Goal: Information Seeking & Learning: Learn about a topic

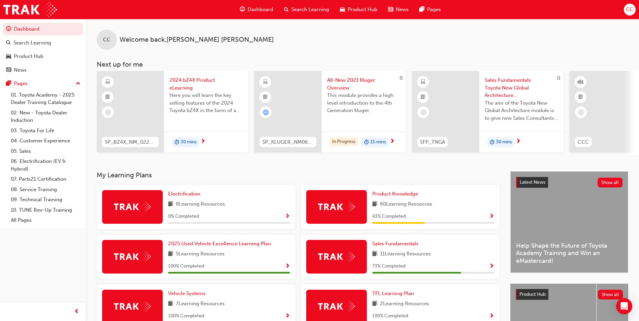
click at [353, 79] on span "All-New 2021 Kluger: Overview" at bounding box center [363, 83] width 73 height 15
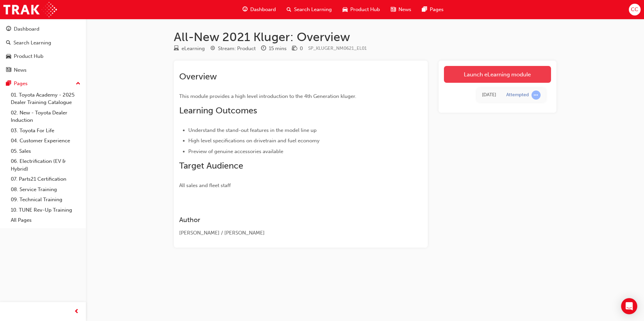
click at [463, 72] on link "Launch eLearning module" at bounding box center [497, 74] width 107 height 17
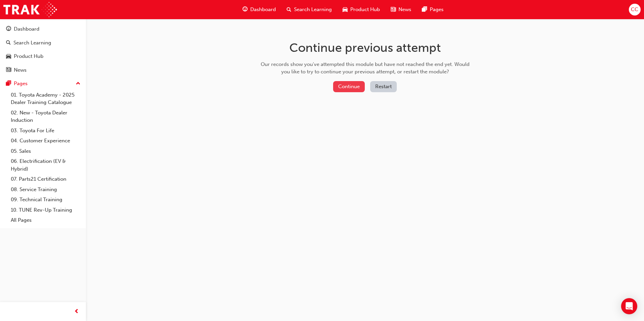
click at [353, 89] on button "Continue" at bounding box center [349, 86] width 32 height 11
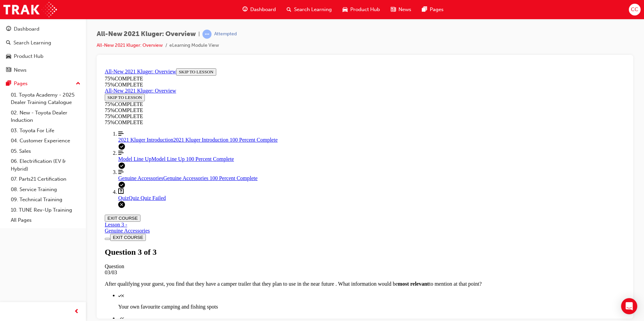
scroll to position [61, 0]
click at [139, 142] on span "2021 Kluger Introduction" at bounding box center [145, 140] width 55 height 6
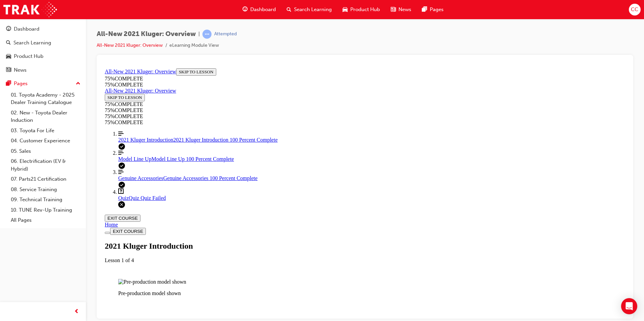
scroll to position [326, 0]
click at [139, 201] on div "Quiz Quiz Quiz Failed" at bounding box center [371, 198] width 507 height 6
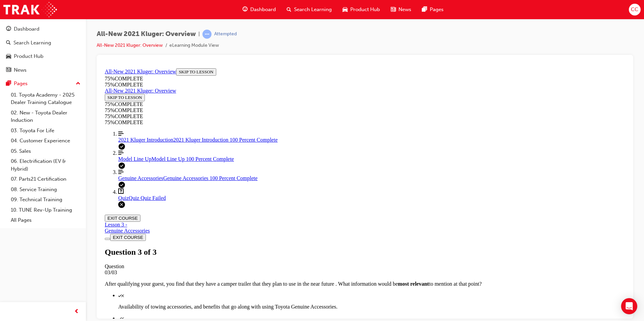
scroll to position [23, 0]
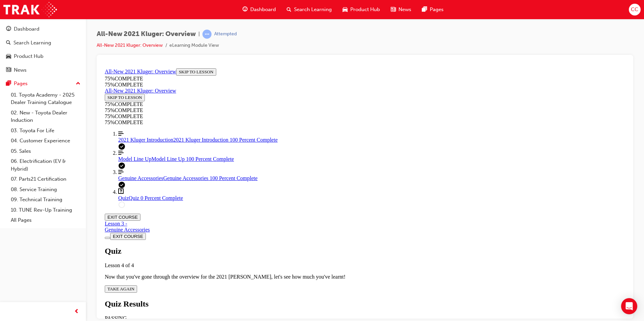
scroll to position [24, 0]
click at [134, 286] on span "TAKE AGAIN" at bounding box center [120, 288] width 27 height 5
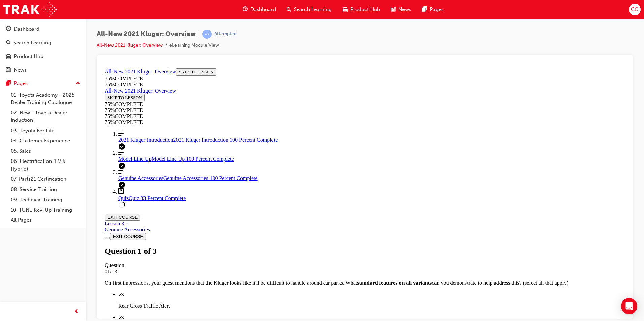
scroll to position [119, 0]
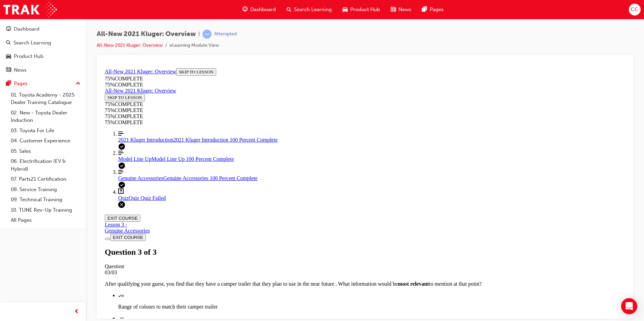
scroll to position [95, 0]
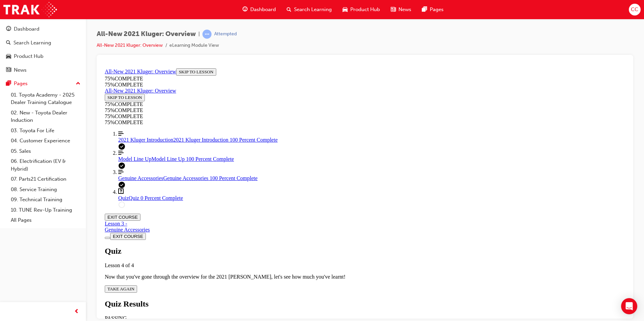
scroll to position [24, 0]
click at [134, 286] on span "TAKE AGAIN" at bounding box center [120, 288] width 27 height 5
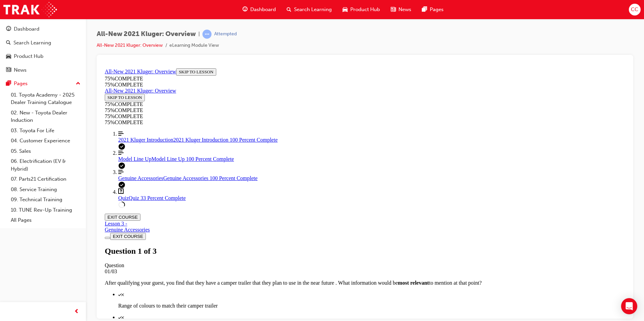
scroll to position [85, 0]
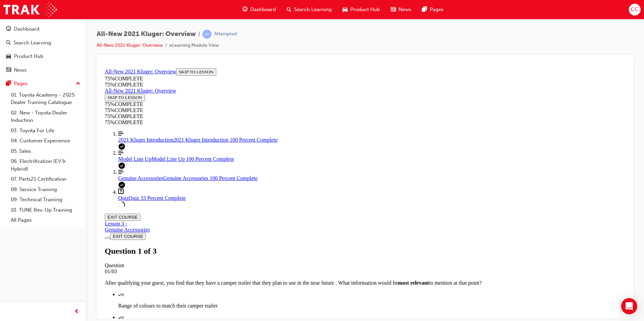
drag, startPoint x: 306, startPoint y: 166, endPoint x: 302, endPoint y: 171, distance: 6.5
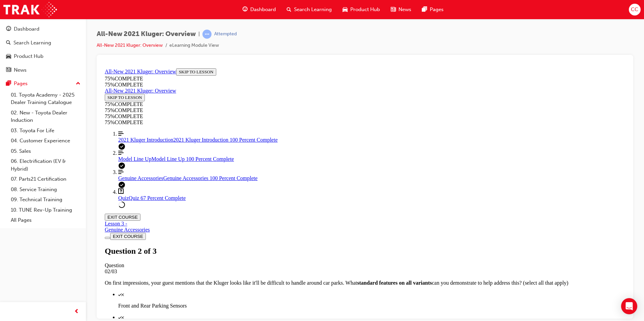
drag, startPoint x: 305, startPoint y: 194, endPoint x: 302, endPoint y: 201, distance: 7.9
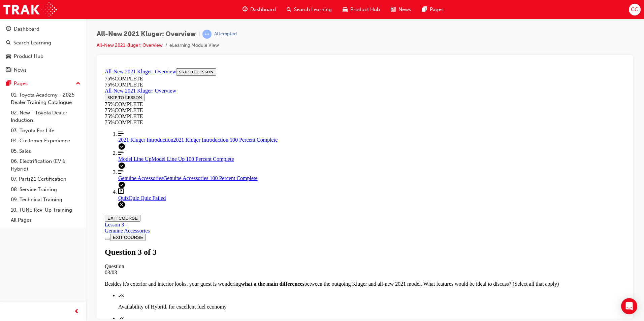
scroll to position [95, 0]
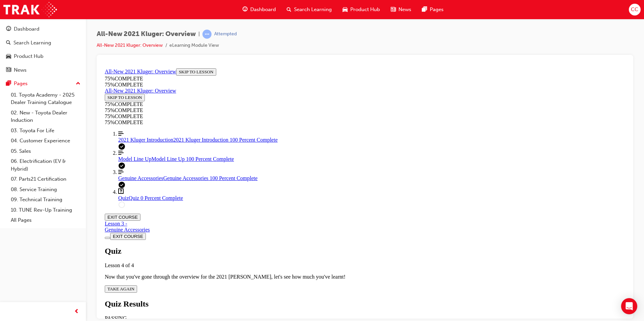
scroll to position [24, 0]
click at [137, 285] on button "TAKE AGAIN" at bounding box center [121, 288] width 32 height 7
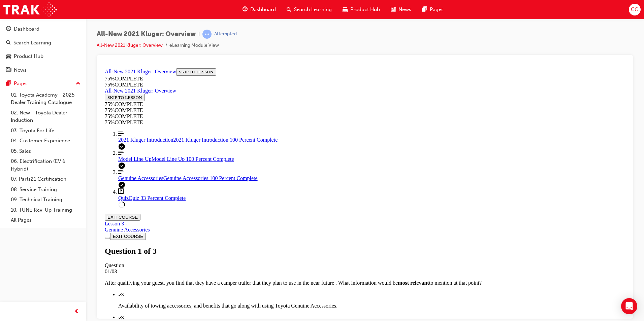
scroll to position [119, 0]
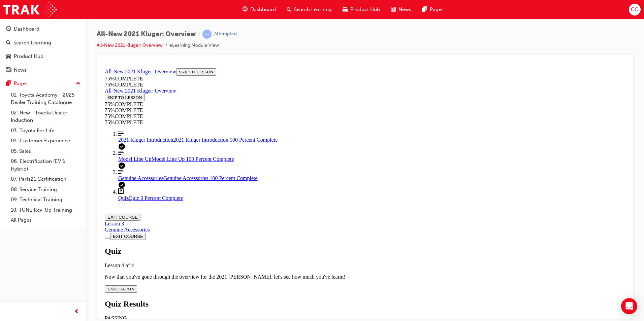
scroll to position [24, 0]
click at [134, 286] on span "TAKE AGAIN" at bounding box center [120, 288] width 27 height 5
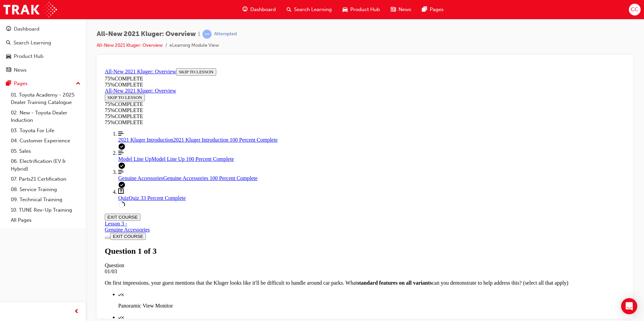
scroll to position [92, 0]
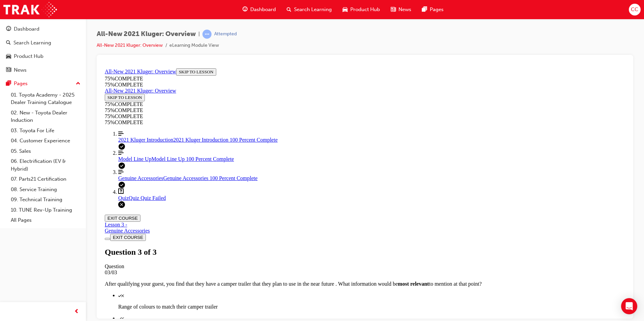
scroll to position [95, 0]
click at [152, 142] on span "2021 Kluger Introduction" at bounding box center [145, 140] width 55 height 6
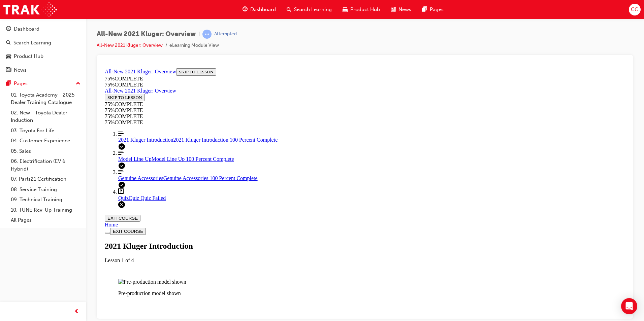
scroll to position [764, 0]
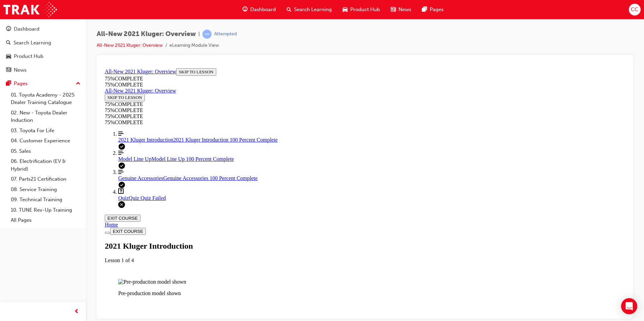
scroll to position [14, 0]
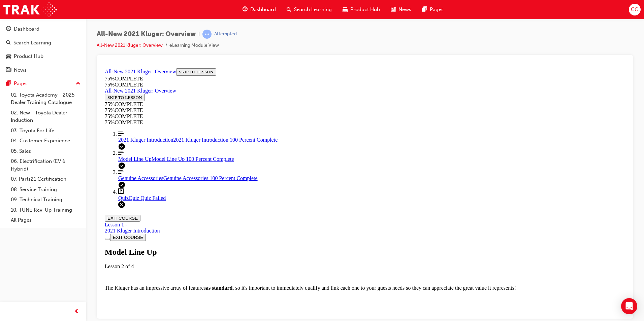
scroll to position [1959, 0]
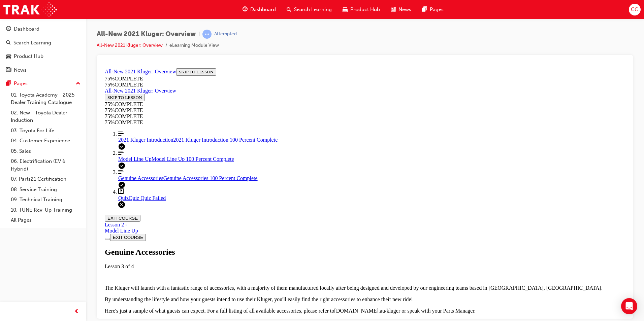
scroll to position [764, 0]
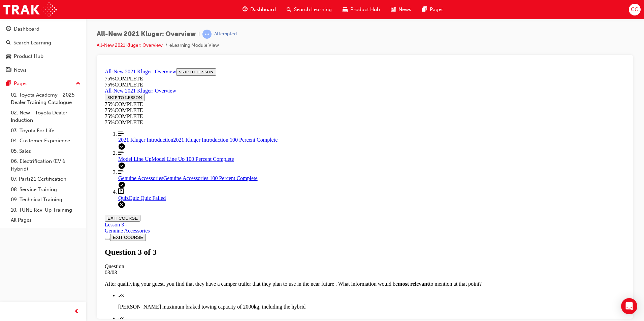
scroll to position [95, 0]
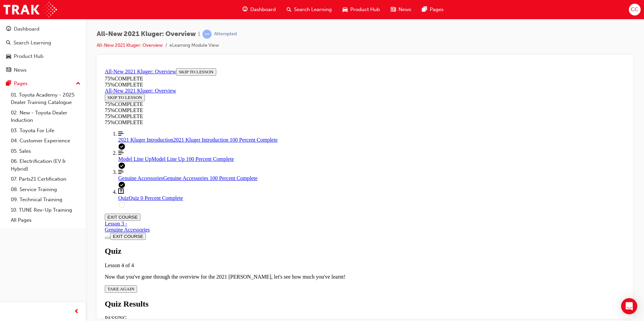
click at [134, 286] on span "TAKE AGAIN" at bounding box center [120, 288] width 27 height 5
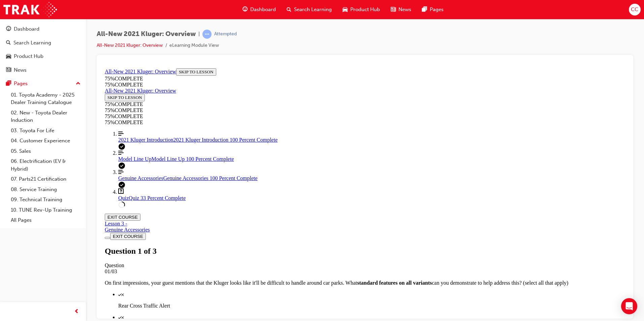
scroll to position [92, 0]
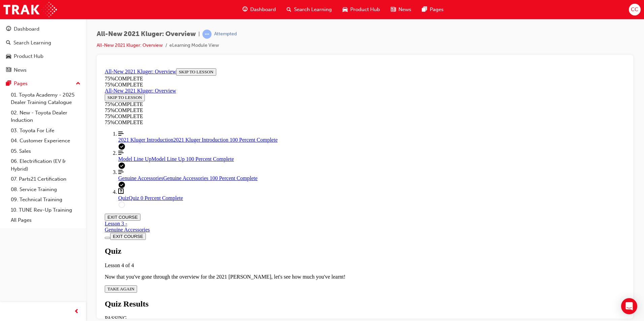
scroll to position [24, 0]
click at [134, 286] on span "TAKE AGAIN" at bounding box center [120, 288] width 27 height 5
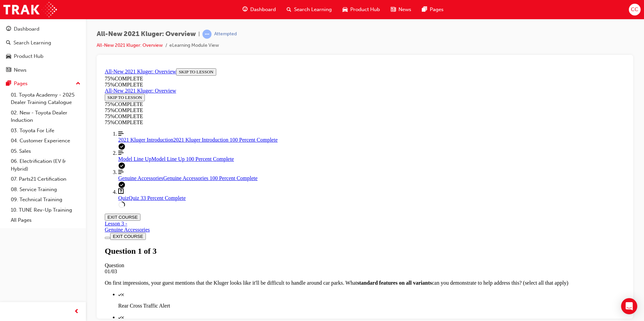
scroll to position [92, 0]
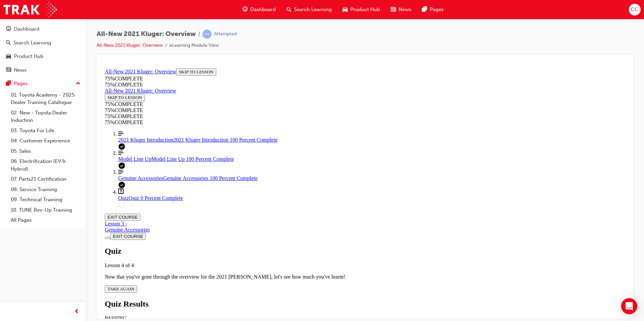
click at [137, 285] on button "TAKE AGAIN" at bounding box center [121, 288] width 32 height 7
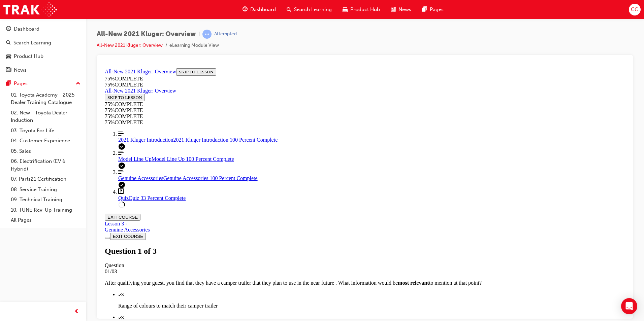
scroll to position [85, 0]
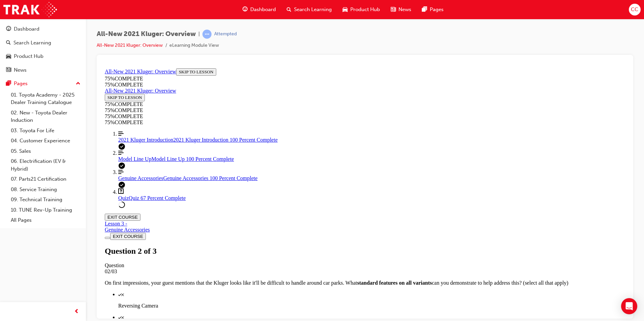
scroll to position [119, 0]
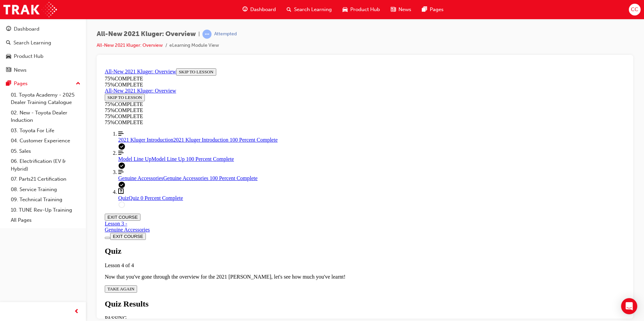
click at [134, 286] on span "TAKE AGAIN" at bounding box center [120, 288] width 27 height 5
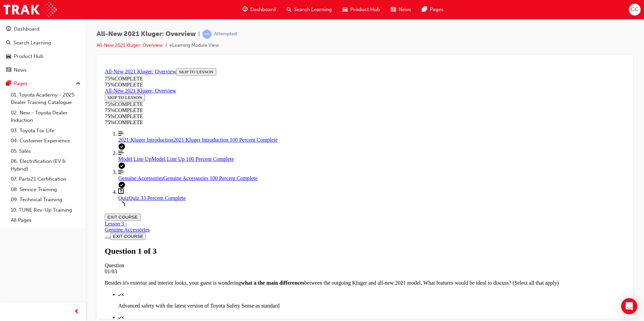
scroll to position [98, 0]
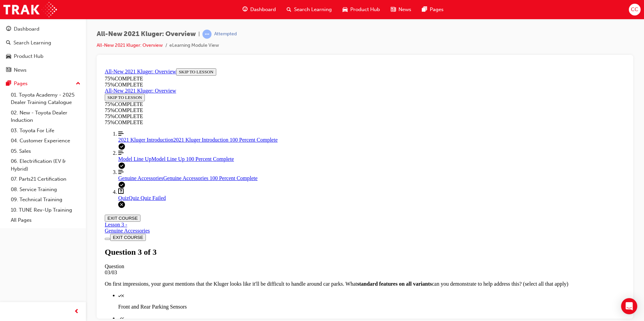
scroll to position [95, 0]
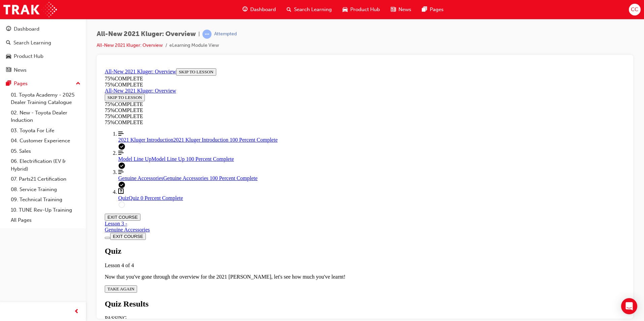
click at [134, 286] on span "TAKE AGAIN" at bounding box center [120, 288] width 27 height 5
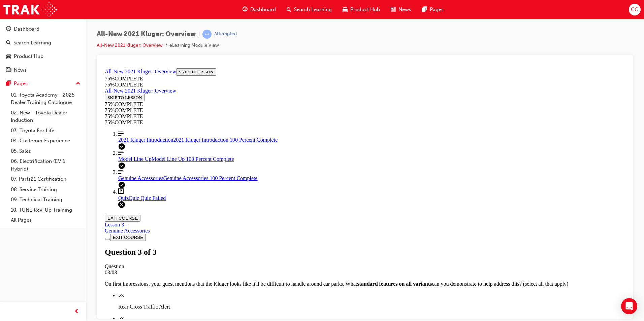
scroll to position [95, 0]
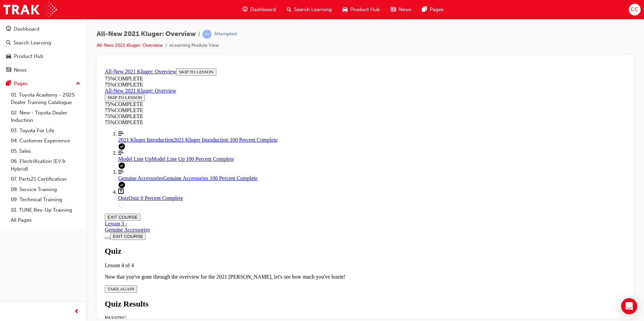
scroll to position [24, 0]
click at [134, 286] on span "TAKE AGAIN" at bounding box center [120, 288] width 27 height 5
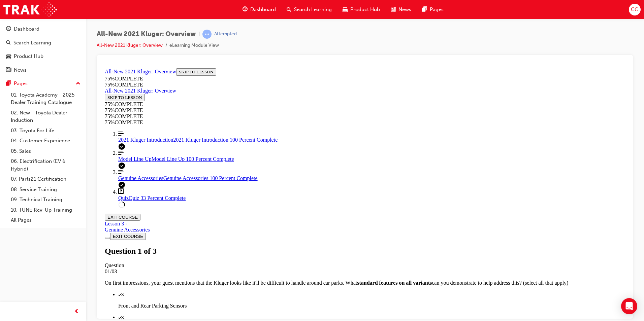
scroll to position [25, 0]
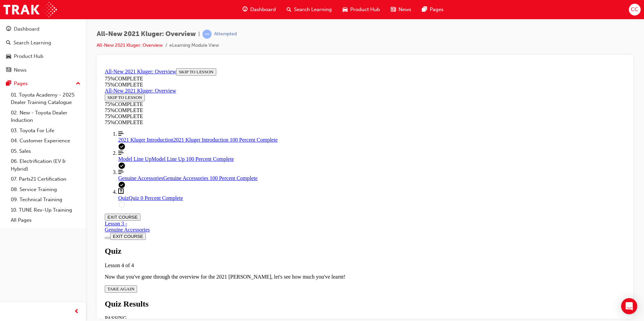
scroll to position [24, 0]
click at [134, 286] on span "TAKE AGAIN" at bounding box center [120, 288] width 27 height 5
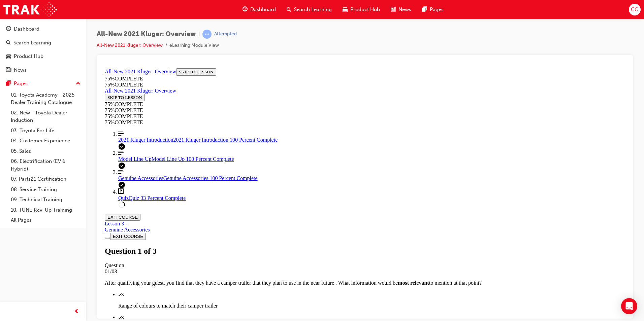
scroll to position [25, 0]
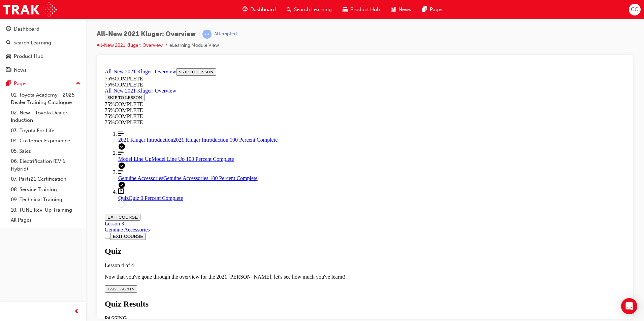
scroll to position [24, 0]
click at [134, 286] on span "TAKE AGAIN" at bounding box center [120, 288] width 27 height 5
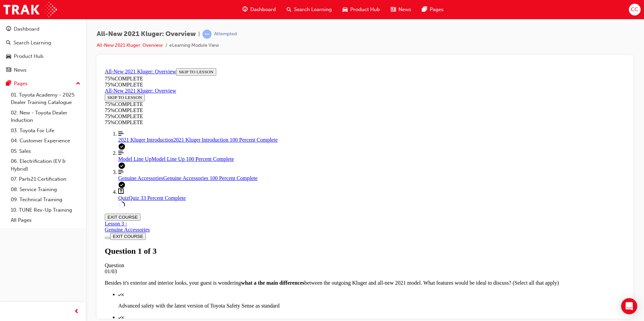
scroll to position [85, 0]
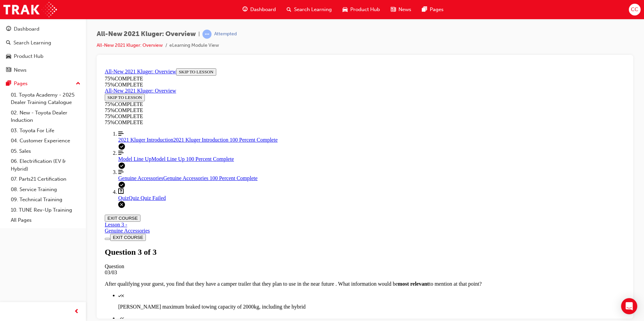
scroll to position [95, 0]
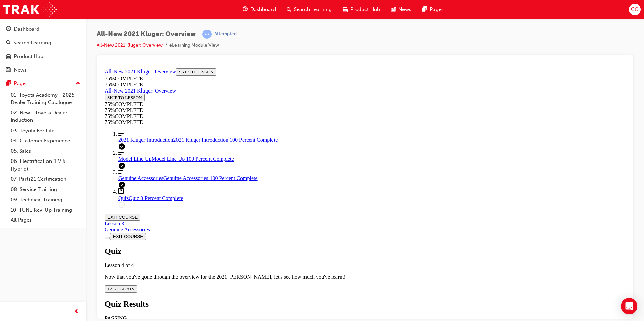
scroll to position [24, 0]
click at [134, 286] on span "TAKE AGAIN" at bounding box center [120, 288] width 27 height 5
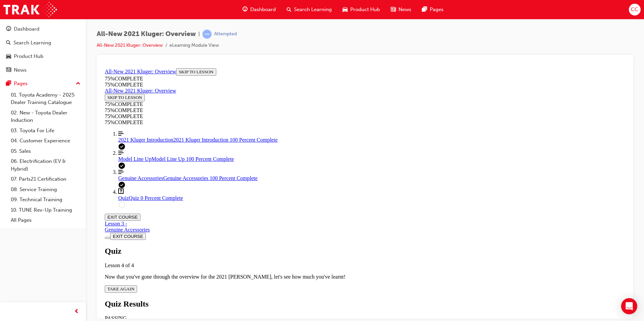
scroll to position [24, 0]
click at [134, 286] on span "TAKE AGAIN" at bounding box center [120, 288] width 27 height 5
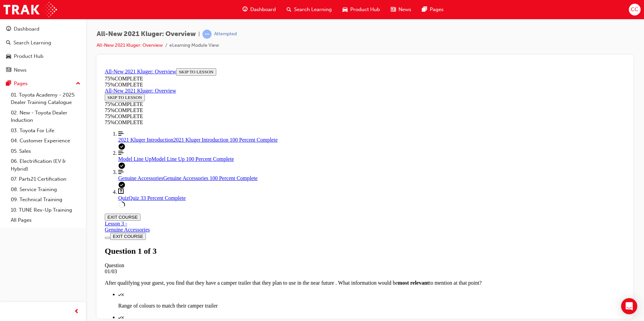
drag, startPoint x: 305, startPoint y: 236, endPoint x: 306, endPoint y: 215, distance: 21.9
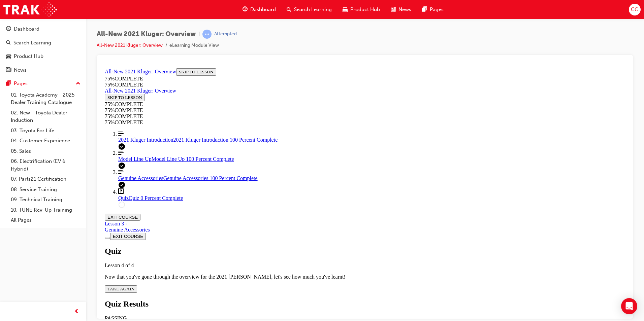
scroll to position [24, 0]
click at [137, 285] on button "TAKE AGAIN" at bounding box center [121, 288] width 32 height 7
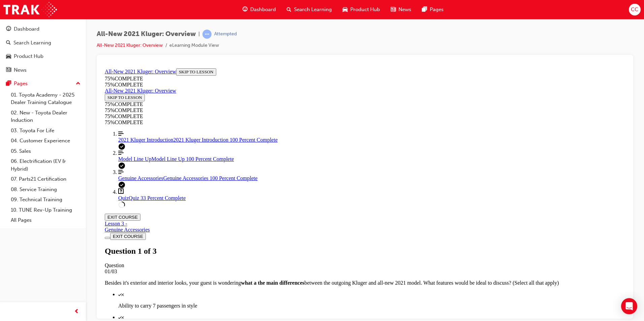
scroll to position [25, 0]
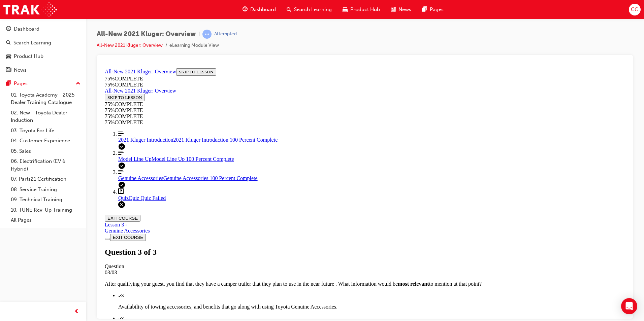
scroll to position [95, 0]
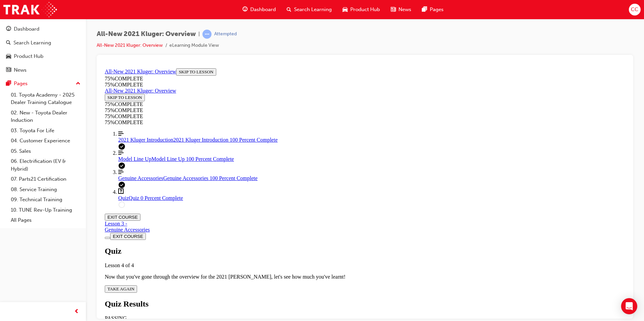
click at [137, 285] on button "TAKE AGAIN" at bounding box center [121, 288] width 32 height 7
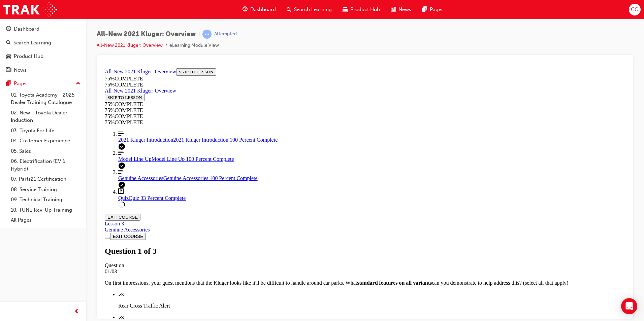
scroll to position [92, 0]
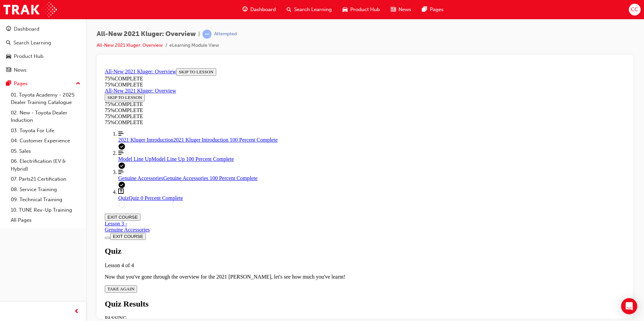
scroll to position [24, 0]
click at [134, 286] on span "TAKE AGAIN" at bounding box center [120, 288] width 27 height 5
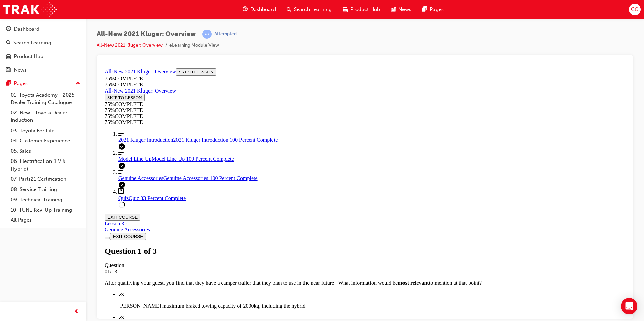
scroll to position [85, 0]
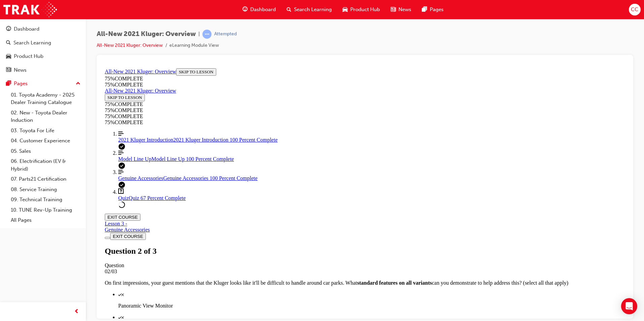
scroll to position [92, 0]
drag, startPoint x: 304, startPoint y: 219, endPoint x: 305, endPoint y: 215, distance: 4.5
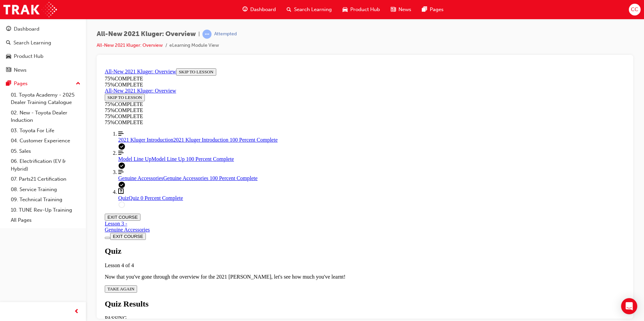
click at [134, 286] on span "TAKE AGAIN" at bounding box center [120, 288] width 27 height 5
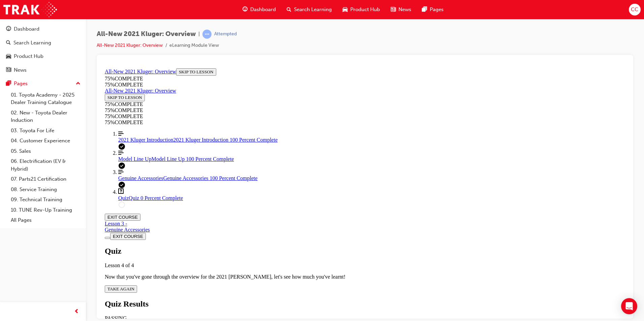
click at [137, 285] on button "TAKE AGAIN" at bounding box center [121, 288] width 32 height 7
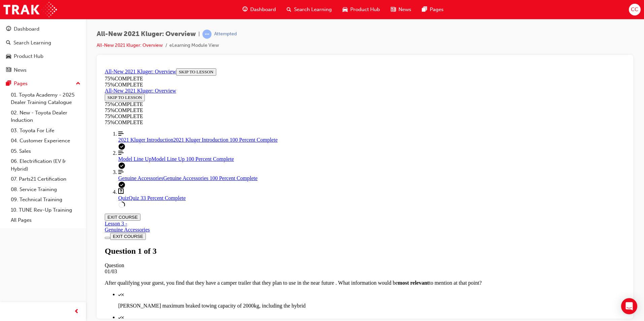
scroll to position [25, 0]
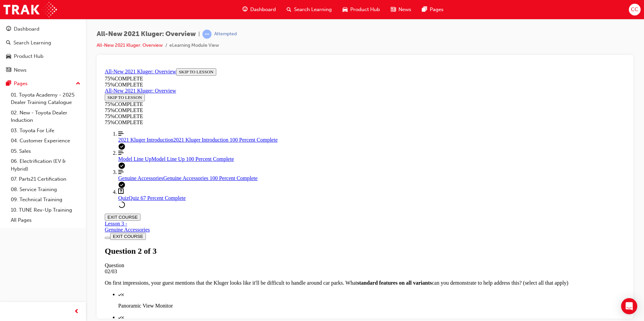
scroll to position [92, 0]
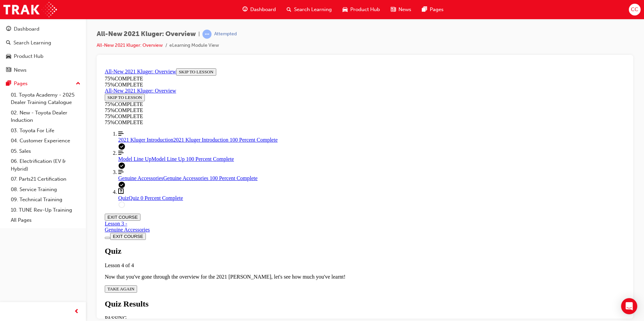
click at [134, 286] on span "TAKE AGAIN" at bounding box center [120, 288] width 27 height 5
drag, startPoint x: 308, startPoint y: 180, endPoint x: 308, endPoint y: 174, distance: 5.4
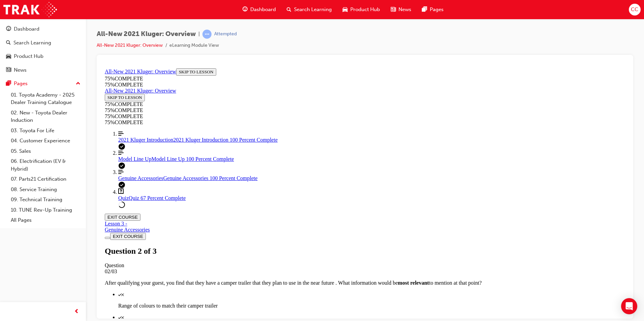
scroll to position [85, 0]
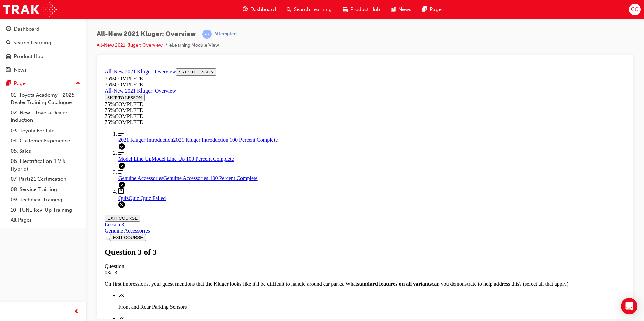
scroll to position [92, 0]
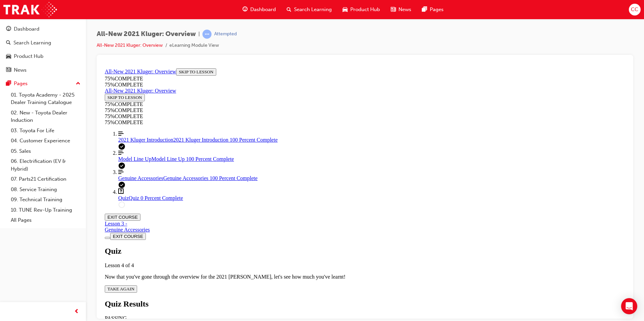
scroll to position [24, 0]
click at [134, 286] on span "TAKE AGAIN" at bounding box center [120, 288] width 27 height 5
click at [133, 142] on span "2021 Kluger Introduction" at bounding box center [145, 140] width 55 height 6
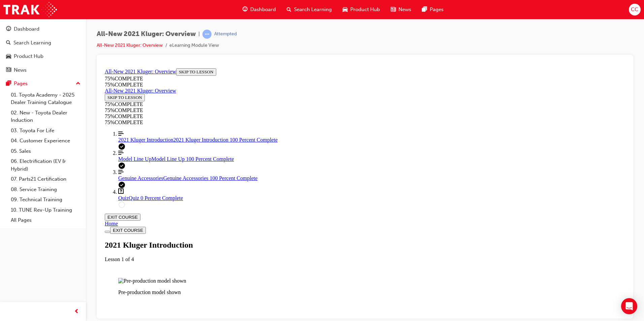
scroll to position [798, 0]
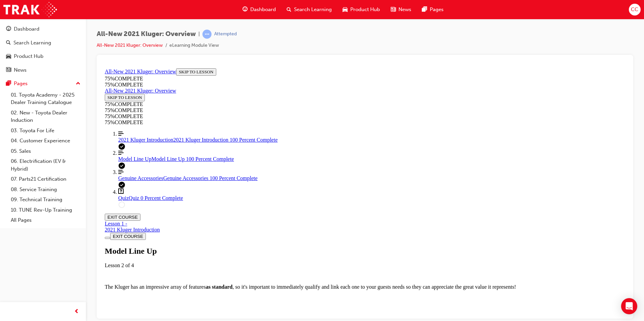
scroll to position [23, 0]
click at [132, 201] on div "Quiz Quiz 0 Percent Complete" at bounding box center [371, 198] width 507 height 6
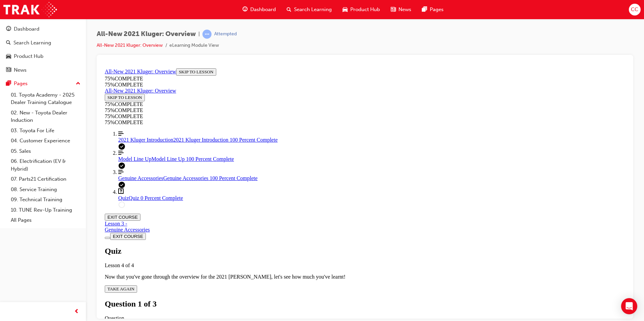
scroll to position [85, 0]
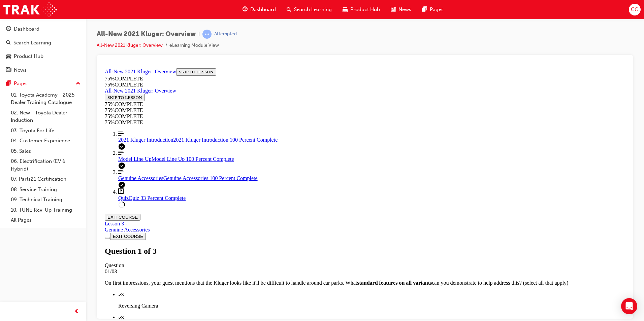
scroll to position [92, 0]
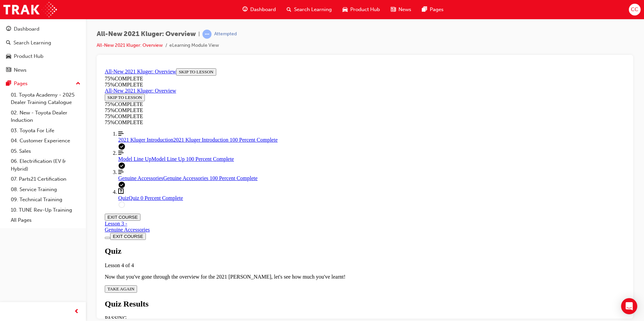
click at [137, 285] on button "TAKE AGAIN" at bounding box center [121, 288] width 32 height 7
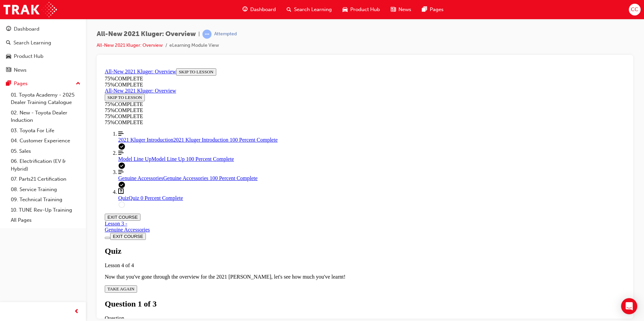
scroll to position [85, 0]
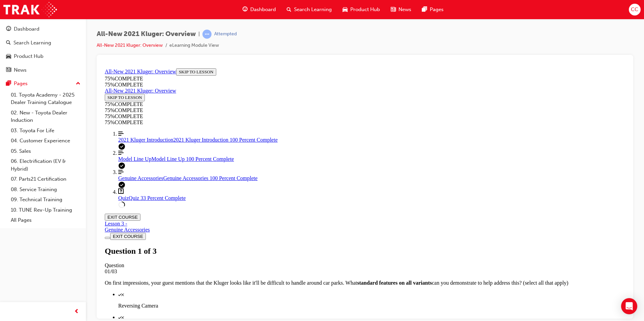
scroll to position [92, 0]
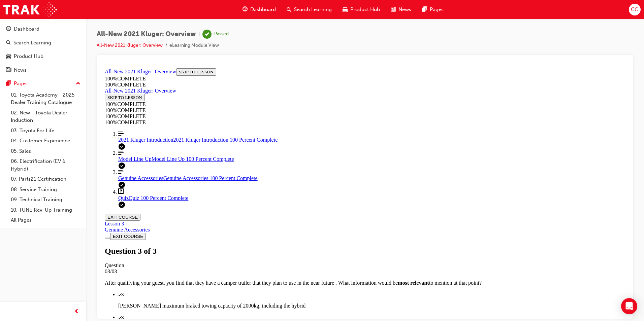
click at [140, 214] on button "EXIT COURSE" at bounding box center [123, 217] width 36 height 7
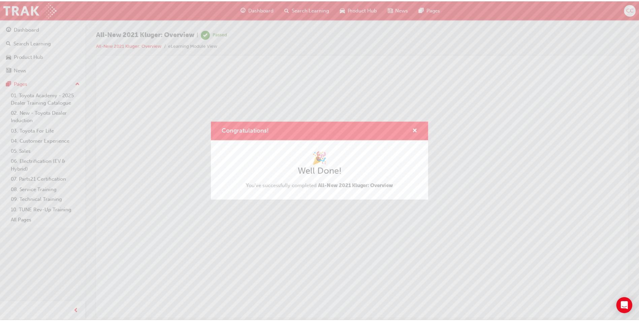
scroll to position [0, 0]
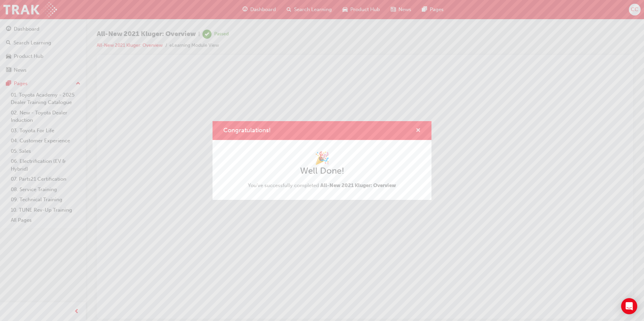
click at [417, 128] on span "cross-icon" at bounding box center [418, 131] width 5 height 6
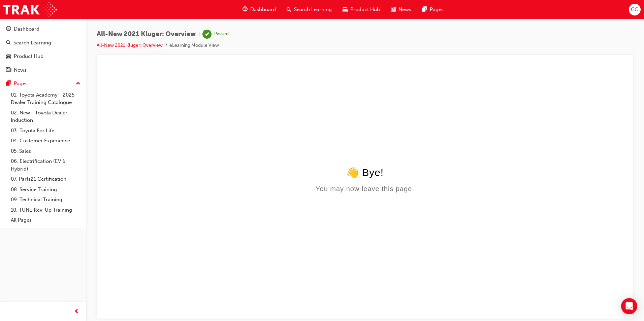
click at [336, 106] on html "👋 Bye! You may now leave this page." at bounding box center [365, 191] width 526 height 253
click at [256, 8] on span "Dashboard" at bounding box center [263, 10] width 26 height 8
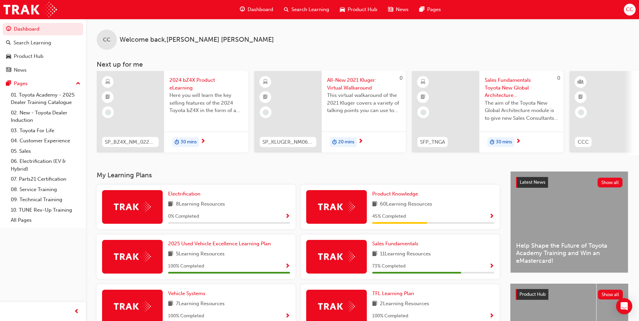
click at [349, 82] on span "All-New 2021 Kluger: Virtual Walkaround" at bounding box center [363, 83] width 73 height 15
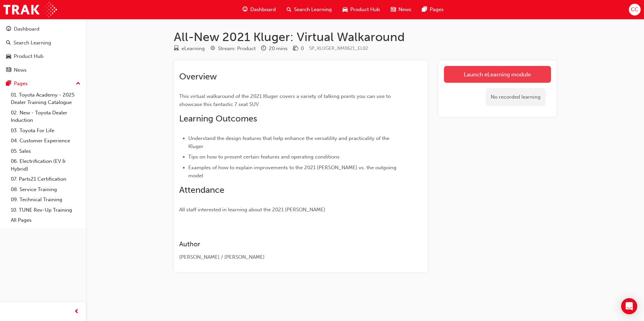
click at [457, 74] on link "Launch eLearning module" at bounding box center [497, 74] width 107 height 17
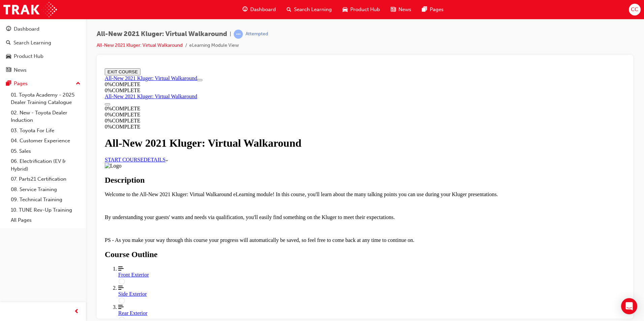
click at [144, 162] on link "START COURSE" at bounding box center [124, 160] width 39 height 6
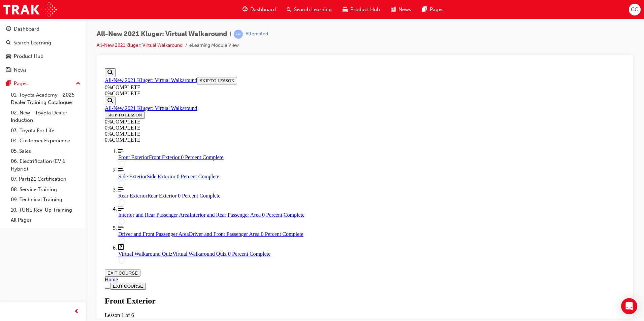
scroll to position [124, 0]
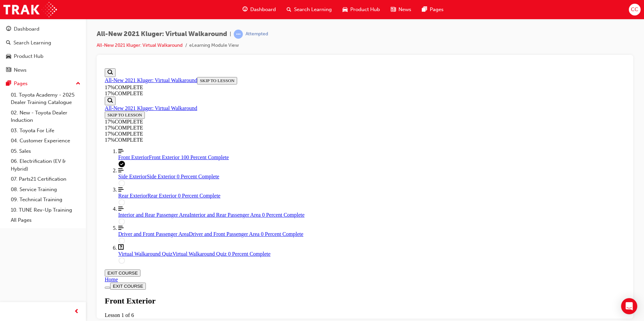
scroll to position [467, 0]
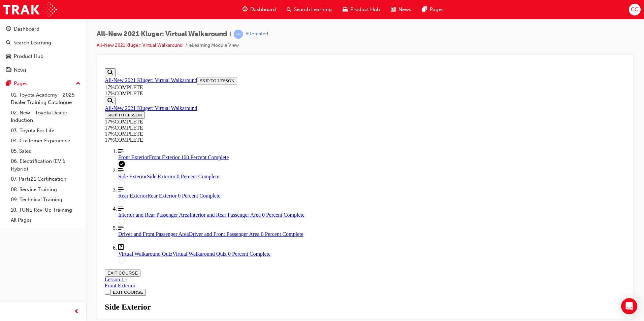
scroll to position [57, 0]
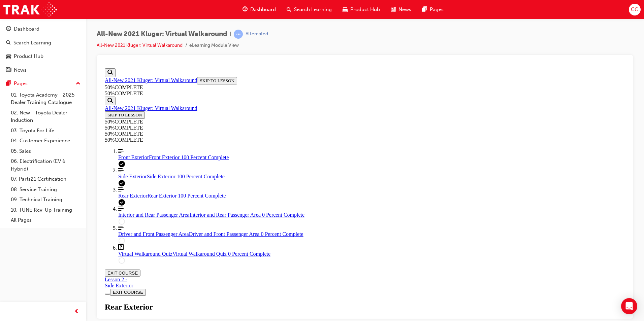
scroll to position [341, 0]
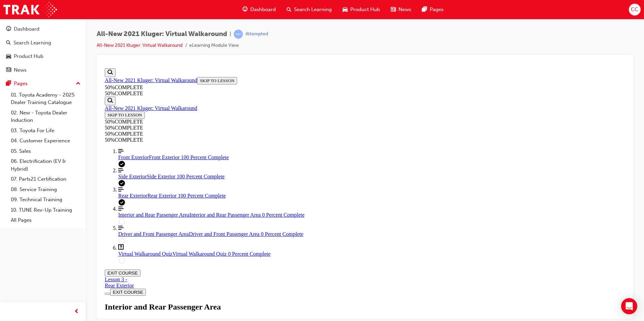
scroll to position [23, 0]
drag, startPoint x: 377, startPoint y: 209, endPoint x: 377, endPoint y: 205, distance: 3.8
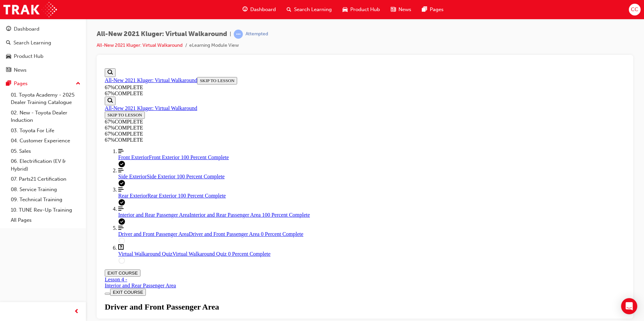
scroll to position [91, 0]
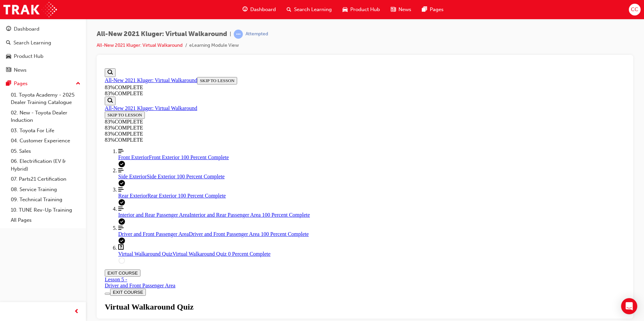
scroll to position [24, 0]
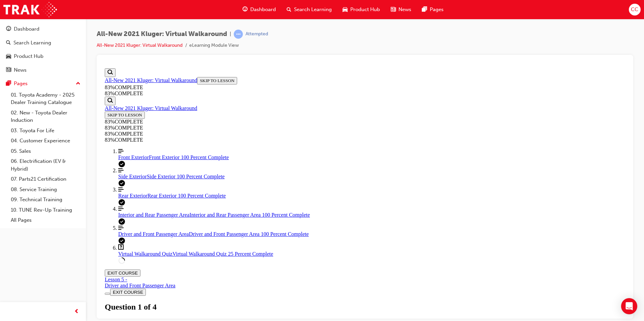
scroll to position [67, 0]
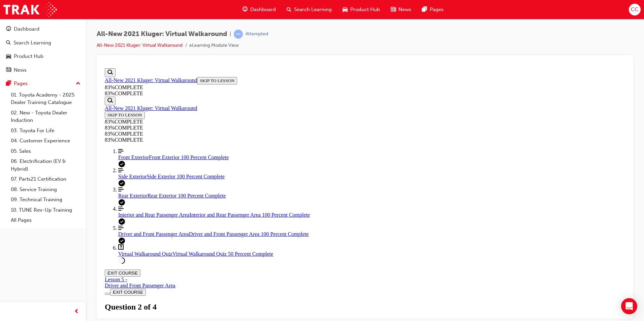
scroll to position [31, 0]
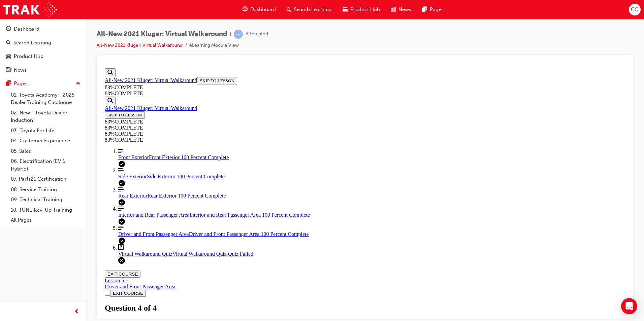
scroll to position [58, 0]
click at [137, 160] on span "Front Exterior" at bounding box center [133, 157] width 31 height 6
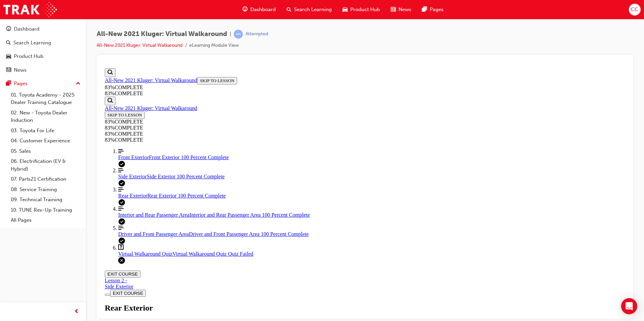
scroll to position [382, 0]
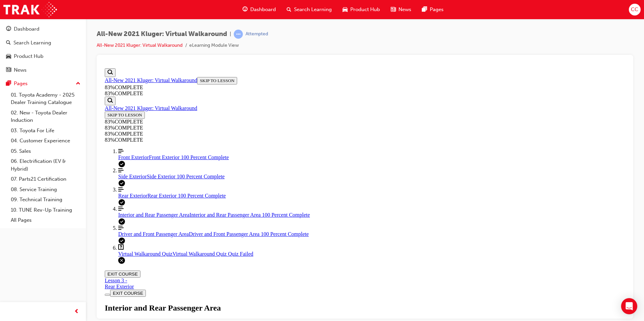
click at [147, 257] on span "Virtual Walkaround Quiz" at bounding box center [145, 254] width 54 height 6
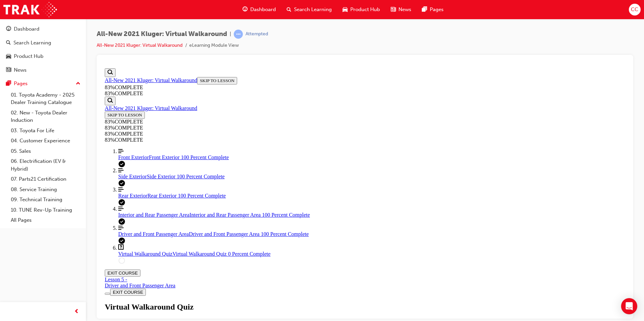
scroll to position [24, 0]
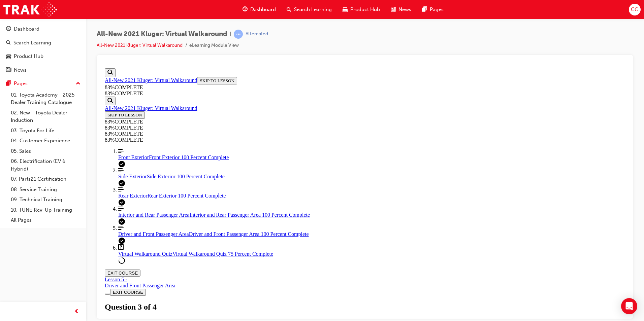
scroll to position [58, 0]
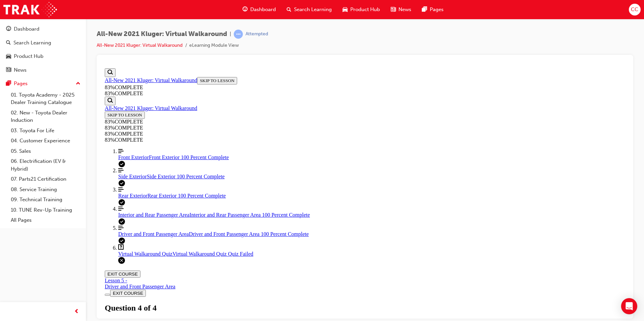
click at [136, 198] on span "Rear Exterior" at bounding box center [132, 196] width 29 height 6
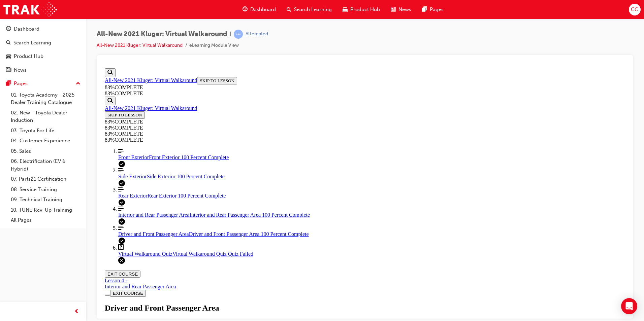
scroll to position [0, 0]
click at [127, 160] on span "Front Exterior" at bounding box center [133, 157] width 31 height 6
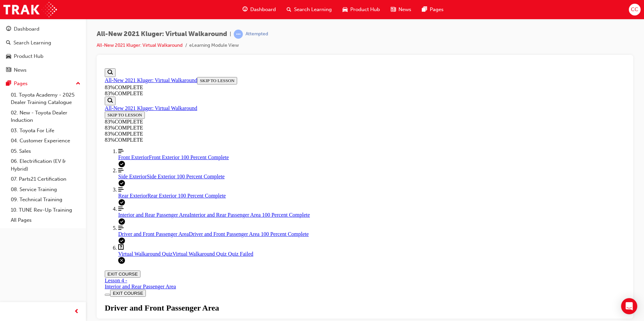
scroll to position [330, 0]
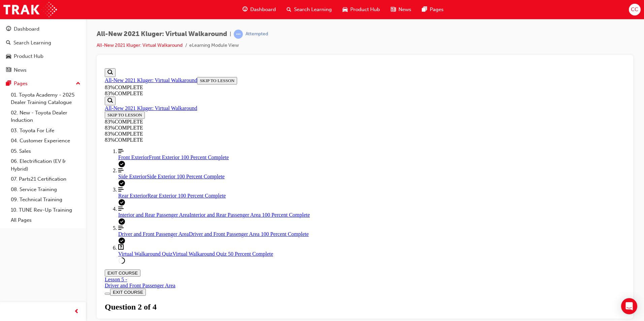
scroll to position [25, 0]
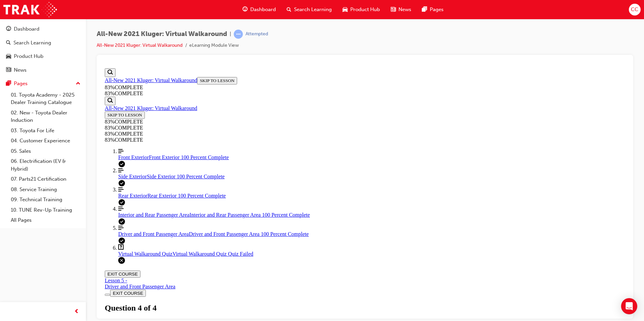
scroll to position [24, 0]
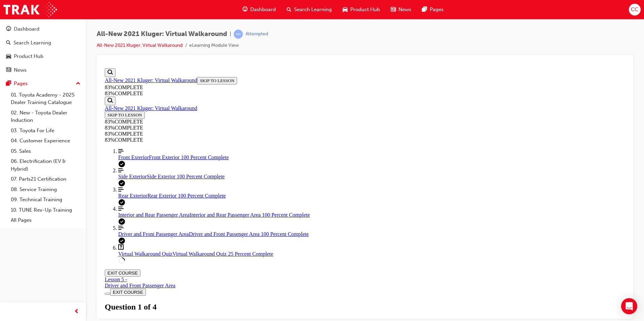
scroll to position [67, 0]
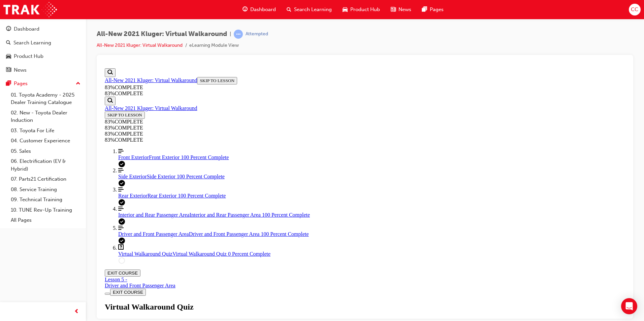
scroll to position [24, 0]
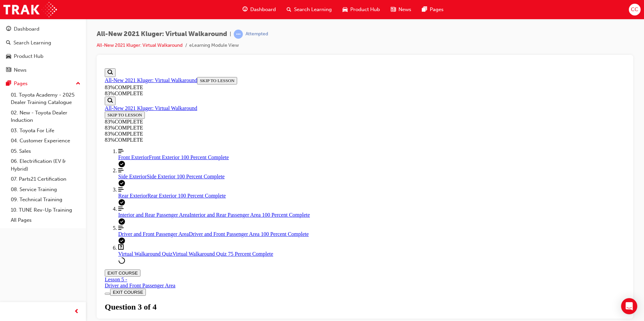
scroll to position [92, 0]
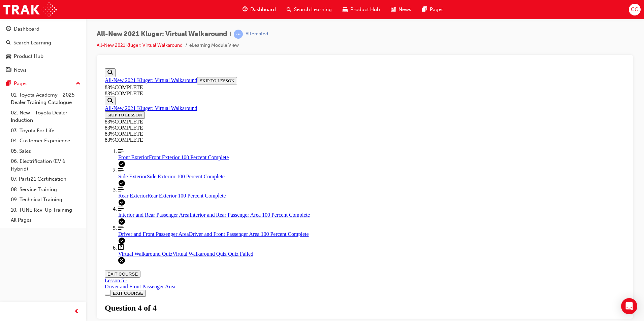
scroll to position [24, 0]
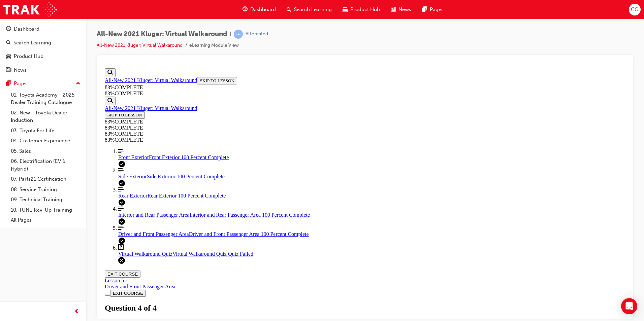
click at [308, 302] on div "Virtual Walkaround Quiz Lesson 6 of 6 Now that you've explored the Kluger in mo…" at bounding box center [365, 325] width 520 height 46
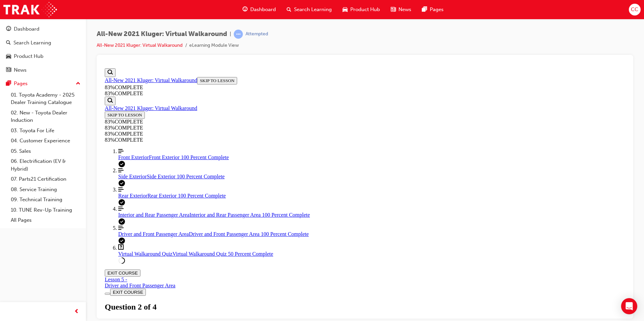
scroll to position [92, 0]
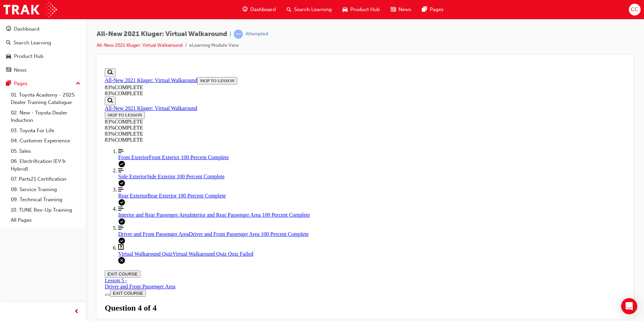
scroll to position [24, 0]
click at [408, 302] on div "Virtual Walkaround Quiz Lesson 6 of 6 Now that you've explored the Kluger in mo…" at bounding box center [365, 325] width 520 height 46
drag, startPoint x: 401, startPoint y: 264, endPoint x: 403, endPoint y: 261, distance: 3.6
click at [403, 302] on div "Virtual Walkaround Quiz Lesson 6 of 6 Now that you've explored the Kluger in mo…" at bounding box center [365, 325] width 520 height 46
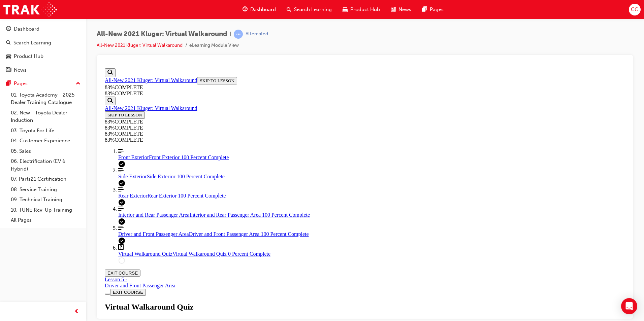
scroll to position [92, 0]
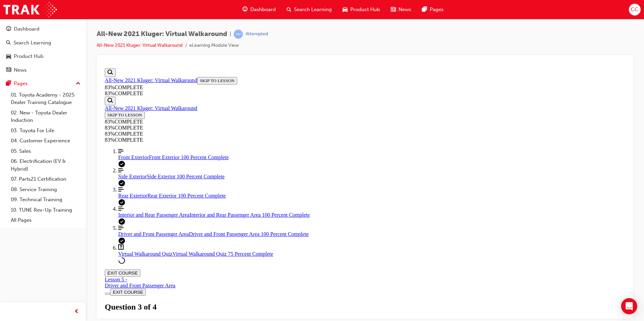
scroll to position [67, 0]
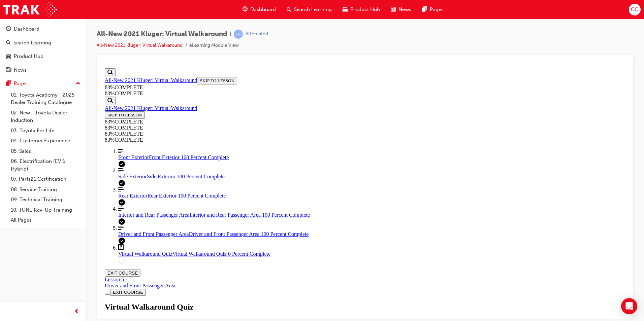
scroll to position [24, 0]
click at [314, 302] on div "Virtual Walkaround Quiz Lesson 6 of 6 Now that you've explored the Kluger in mo…" at bounding box center [365, 325] width 520 height 46
drag, startPoint x: 310, startPoint y: 248, endPoint x: 311, endPoint y: 257, distance: 9.1
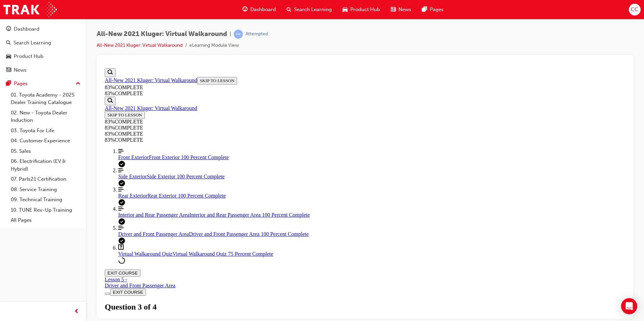
scroll to position [92, 0]
click at [150, 159] on div "Front Exterior Front Exterior 100 Percent Complete" at bounding box center [371, 157] width 507 height 6
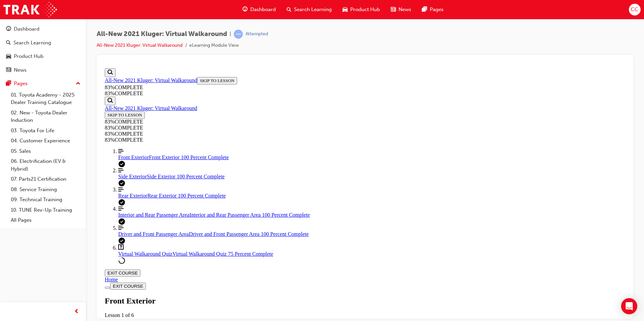
click at [145, 257] on span "Virtual Walkaround Quiz" at bounding box center [145, 254] width 54 height 6
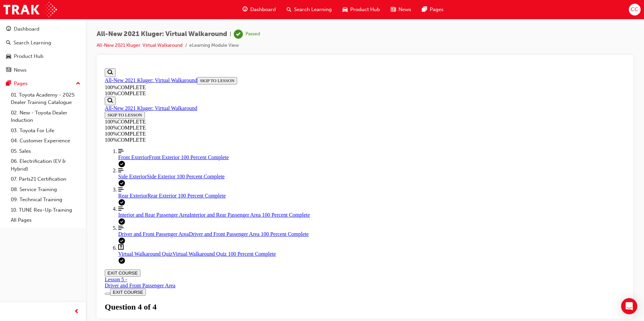
scroll to position [95, 0]
click at [140, 269] on button "EXIT COURSE" at bounding box center [123, 272] width 36 height 7
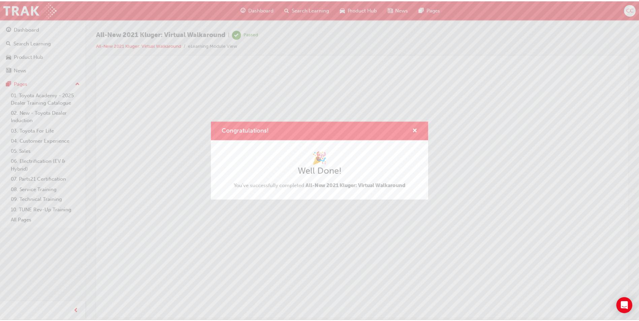
scroll to position [0, 0]
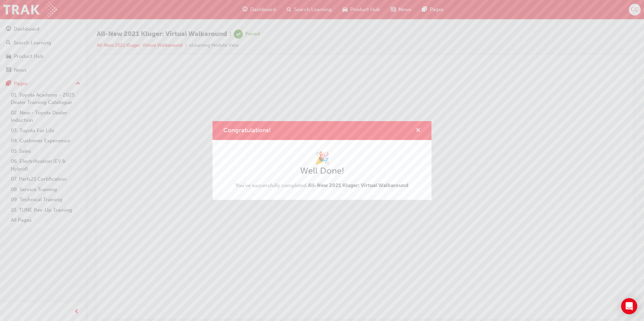
drag, startPoint x: 418, startPoint y: 129, endPoint x: 316, endPoint y: 63, distance: 121.9
click at [418, 129] on span "cross-icon" at bounding box center [418, 131] width 5 height 6
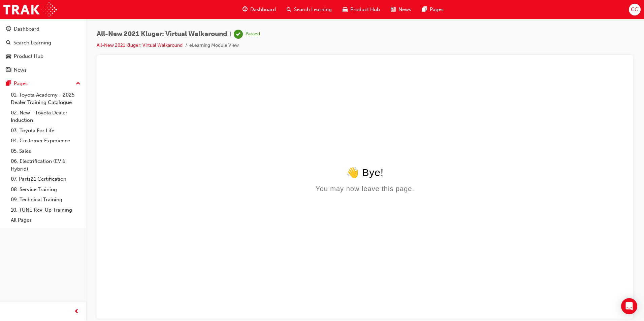
click at [287, 130] on html "👋 Bye! You may now leave this page." at bounding box center [365, 191] width 526 height 253
click at [260, 8] on span "Dashboard" at bounding box center [263, 10] width 26 height 8
